Goal: Navigation & Orientation: Understand site structure

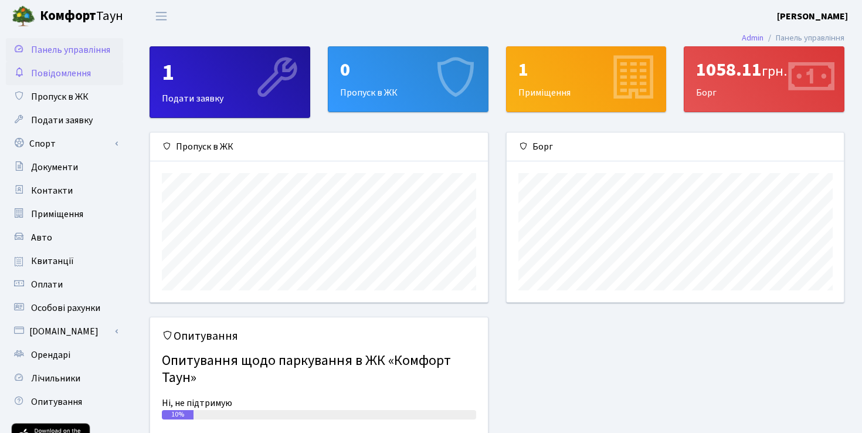
click at [69, 72] on span "Повідомлення" at bounding box center [61, 73] width 60 height 13
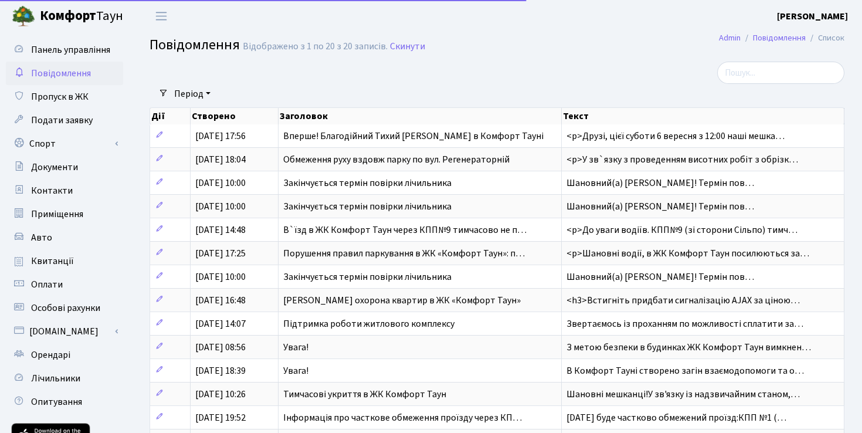
select select "25"
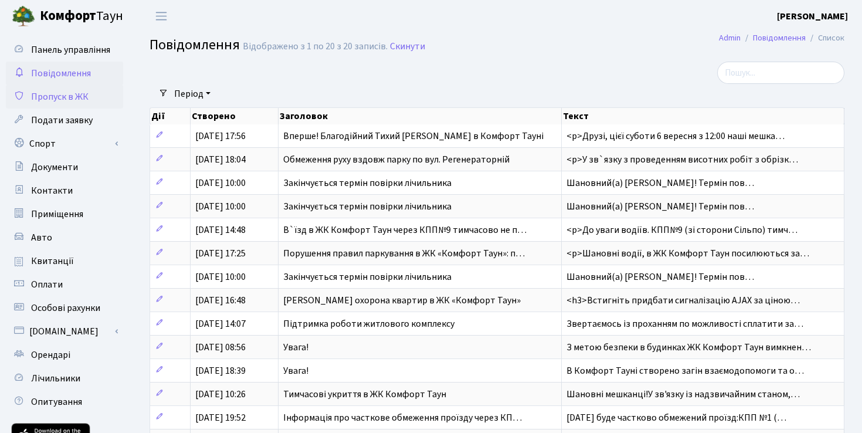
click at [76, 95] on span "Пропуск в ЖК" at bounding box center [59, 96] width 57 height 13
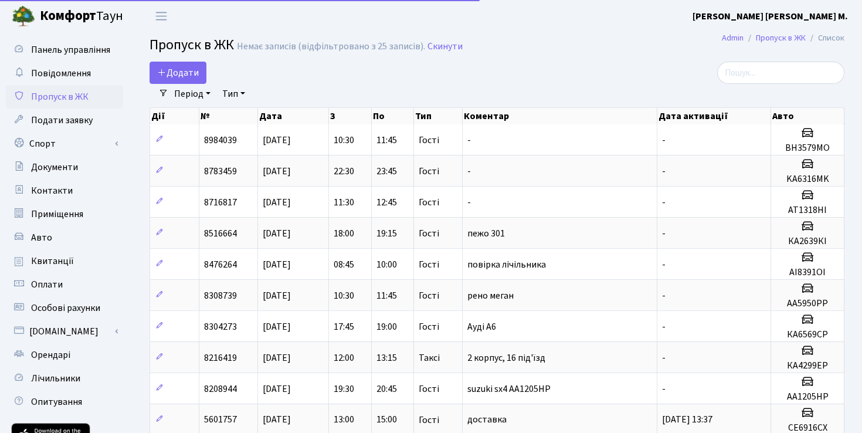
select select "25"
click at [81, 121] on span "Подати заявку" at bounding box center [62, 120] width 62 height 13
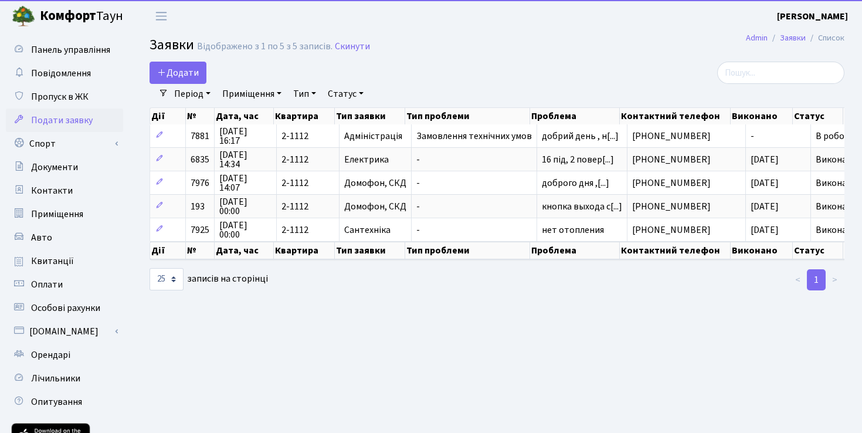
select select "25"
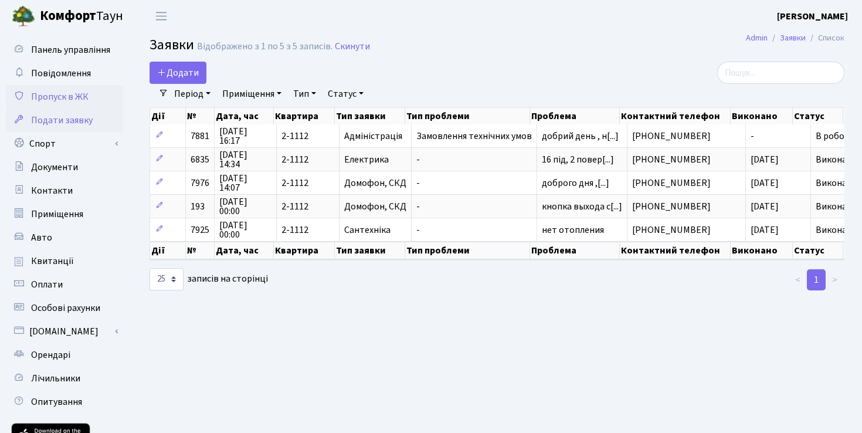
click at [69, 97] on span "Пропуск в ЖК" at bounding box center [59, 96] width 57 height 13
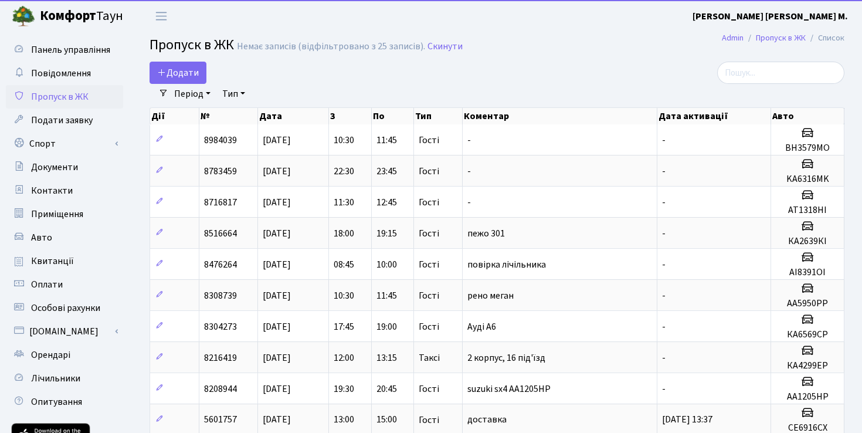
select select "25"
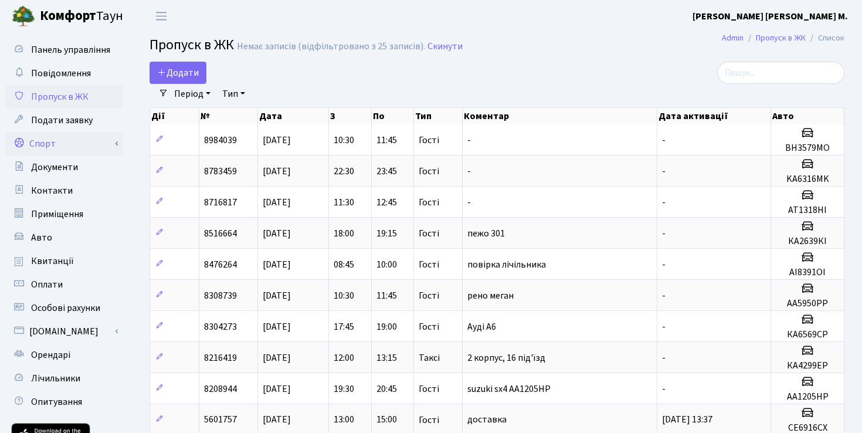
click at [58, 148] on link "Спорт" at bounding box center [64, 143] width 117 height 23
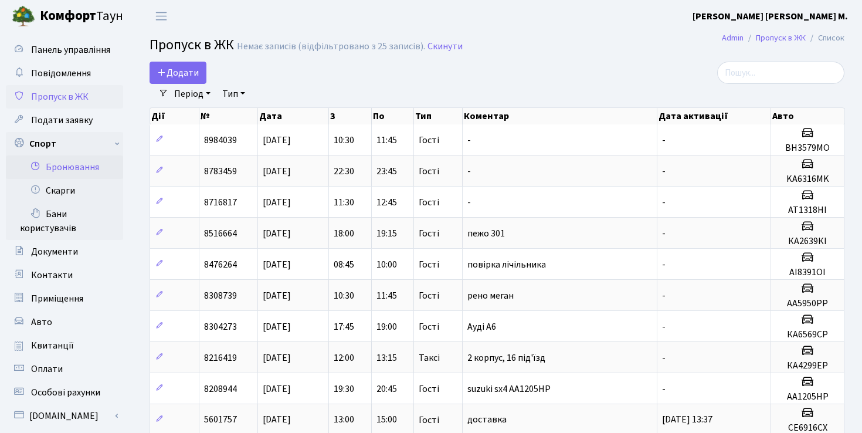
click at [91, 168] on link "Бронювання" at bounding box center [64, 166] width 117 height 23
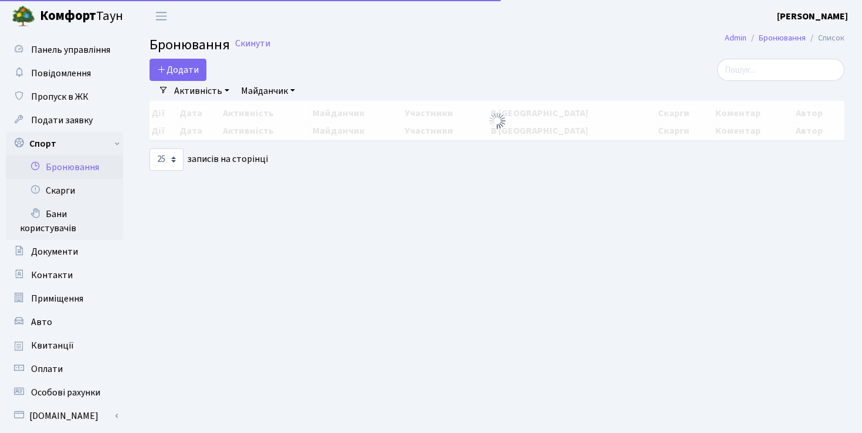
select select "25"
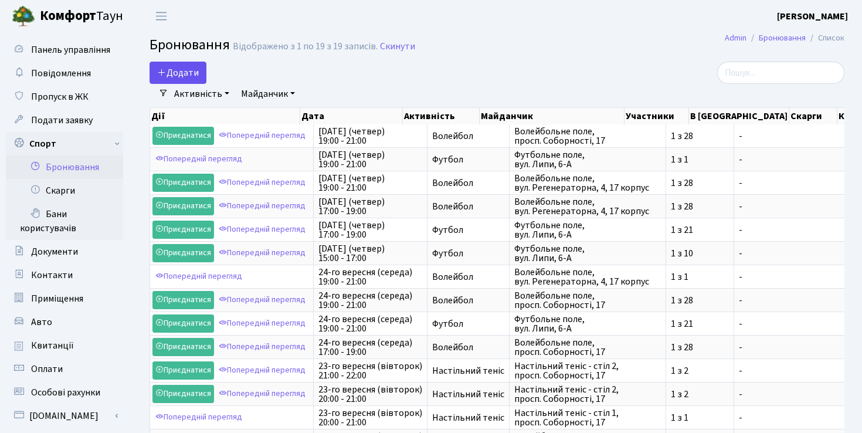
click at [195, 70] on button "Додати" at bounding box center [178, 73] width 57 height 22
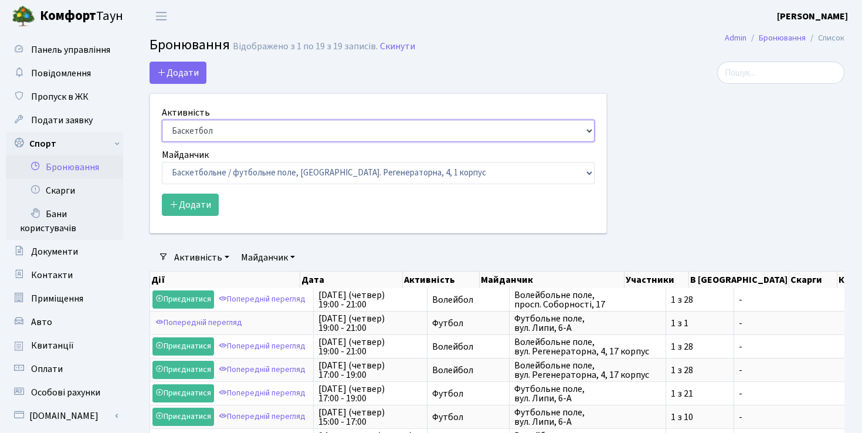
select select "1"
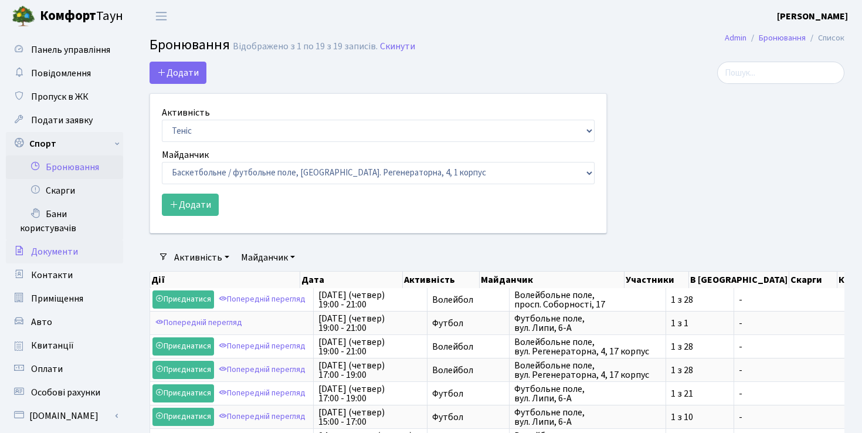
click at [65, 251] on span "Документи" at bounding box center [54, 251] width 47 height 13
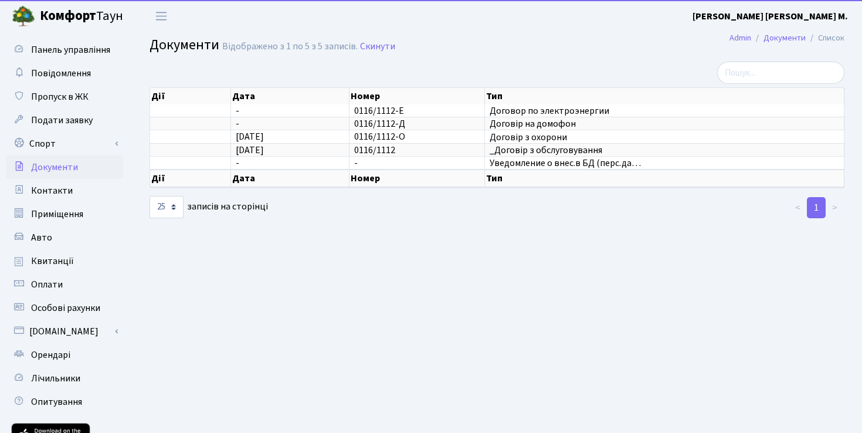
select select "25"
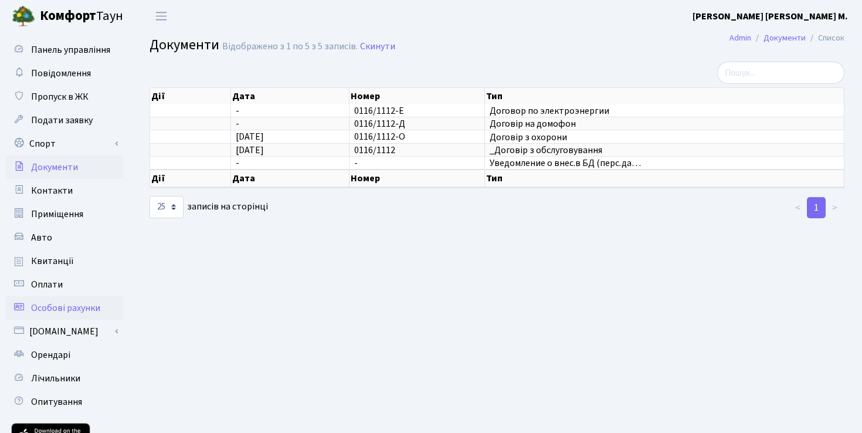
click at [68, 308] on span "Особові рахунки" at bounding box center [65, 307] width 69 height 13
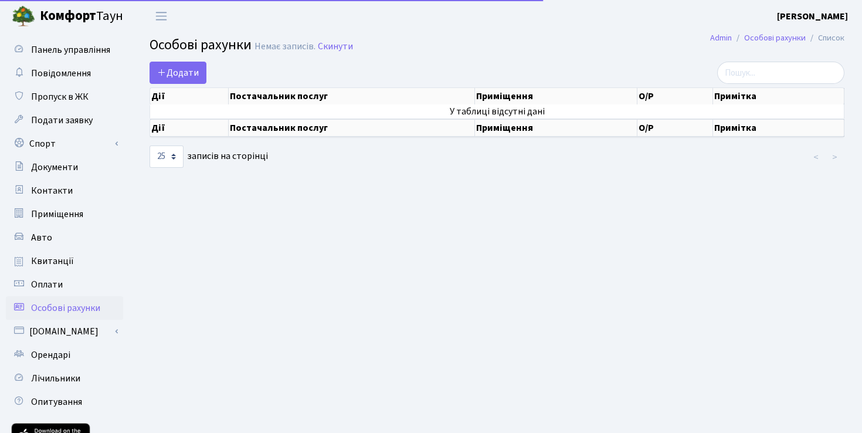
select select "25"
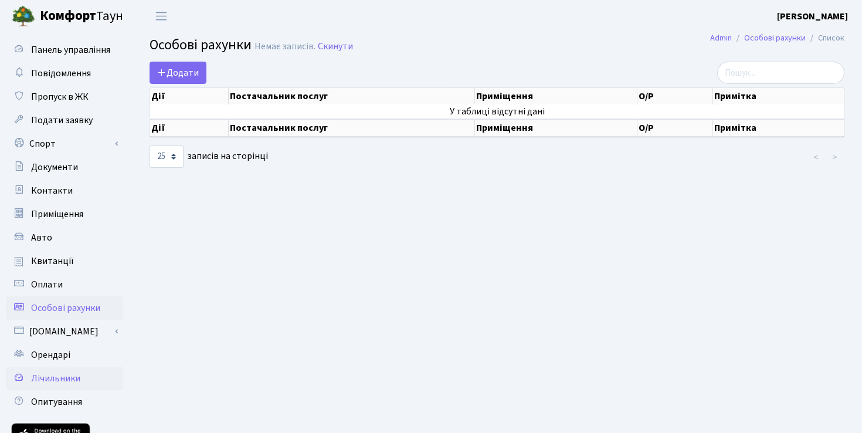
click at [67, 372] on span "Лічильники" at bounding box center [55, 378] width 49 height 13
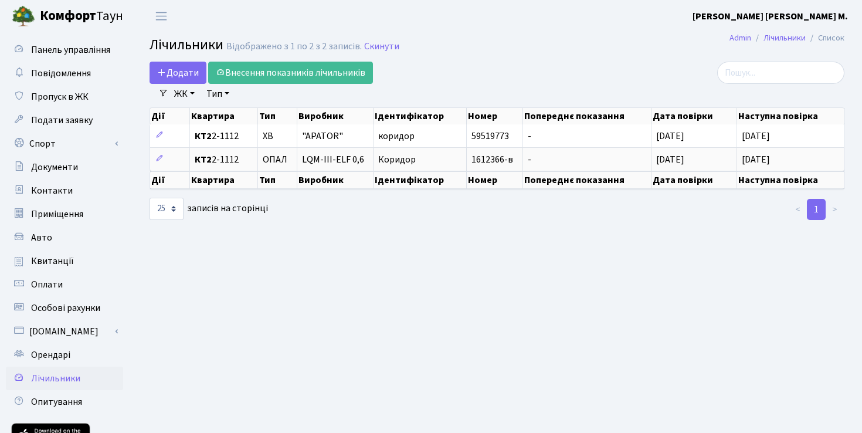
select select "25"
click at [72, 401] on span "Опитування" at bounding box center [56, 401] width 51 height 13
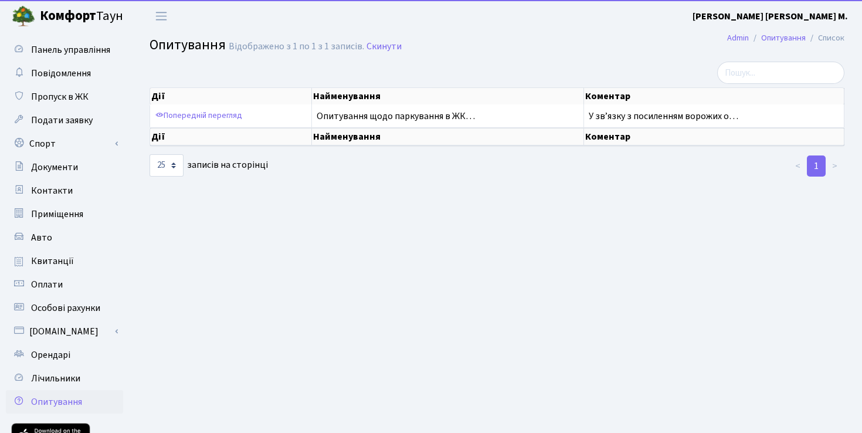
select select "25"
